Goal: Navigation & Orientation: Find specific page/section

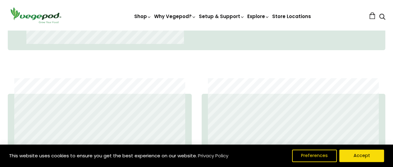
scroll to position [419, 0]
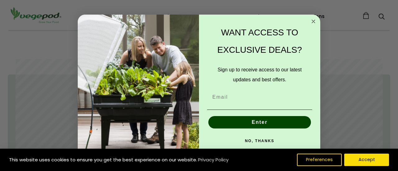
click at [313, 21] on icon "Close dialog" at bounding box center [313, 21] width 3 height 3
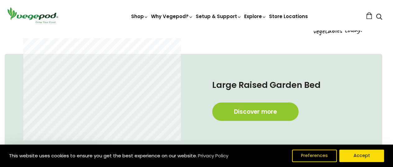
scroll to position [294, 3]
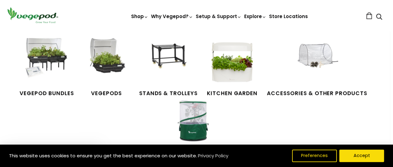
click at [144, 16] on icon at bounding box center [146, 17] width 5 height 5
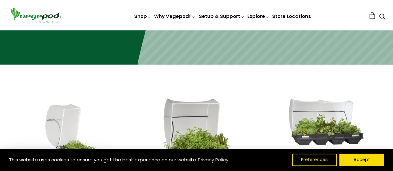
scroll to position [127, 0]
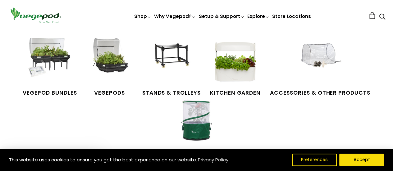
click at [147, 16] on icon at bounding box center [149, 17] width 5 height 5
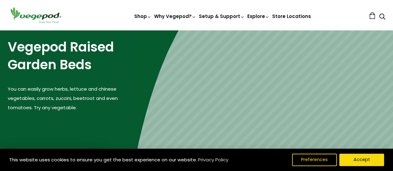
scroll to position [41, 0]
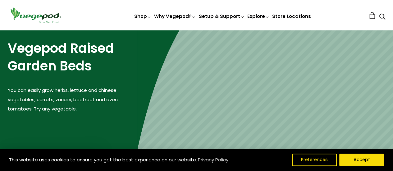
click at [93, 91] on p "You can easily grow herbs, lettuce and chinese vegetables, carrots, zuccini, be…" at bounding box center [73, 100] width 130 height 28
click at [109, 74] on h2 "Vegepod Raised Garden Beds" at bounding box center [73, 57] width 130 height 35
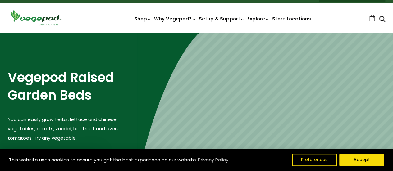
scroll to position [0, 0]
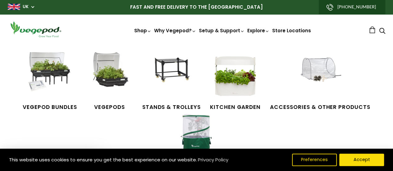
click at [147, 32] on icon at bounding box center [149, 31] width 5 height 5
click at [47, 107] on span "Vegepod Bundles" at bounding box center [50, 108] width 54 height 8
